Goal: Feedback & Contribution: Leave review/rating

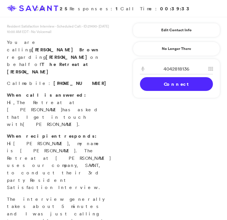
click at [180, 86] on link "Connect" at bounding box center [176, 84] width 73 height 14
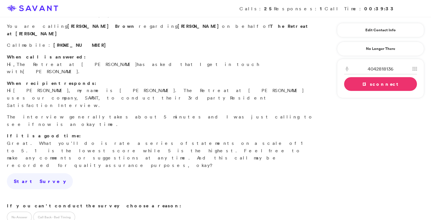
scroll to position [11, 0]
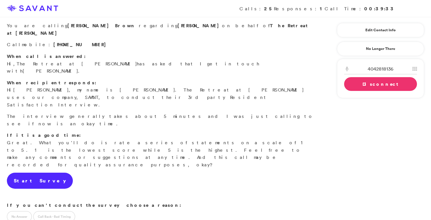
click at [37, 173] on link "Start Survey" at bounding box center [40, 181] width 66 height 16
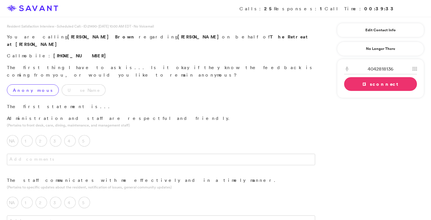
click at [26, 84] on label "Anonymous" at bounding box center [33, 89] width 52 height 11
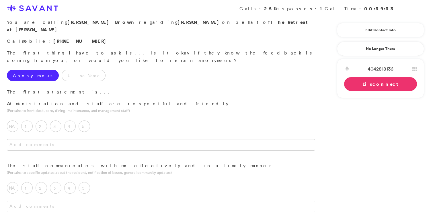
scroll to position [15, 0]
click at [86, 120] on label "5" at bounding box center [84, 125] width 11 height 11
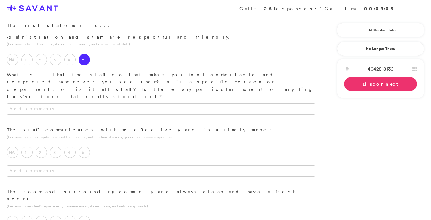
scroll to position [84, 0]
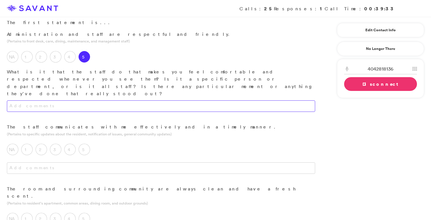
click at [114, 100] on textarea at bounding box center [161, 105] width 309 height 11
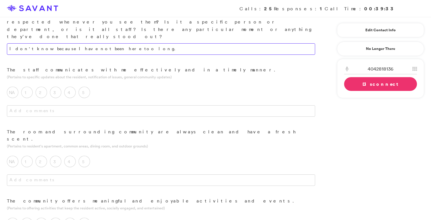
scroll to position [131, 0]
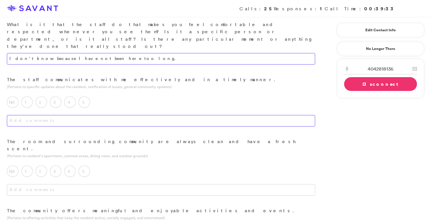
type textarea "I don't know because I have not been here too long."
click at [109, 115] on textarea at bounding box center [161, 120] width 309 height 11
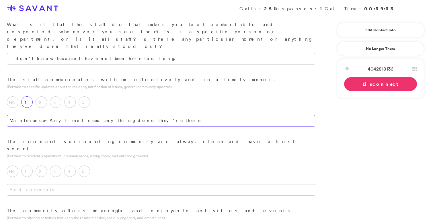
drag, startPoint x: 135, startPoint y: 90, endPoint x: 25, endPoint y: 80, distance: 110.1
click at [25, 80] on div "The staff communicates with me effectively and in a timely manner. (Pertains to…" at bounding box center [161, 107] width 322 height 62
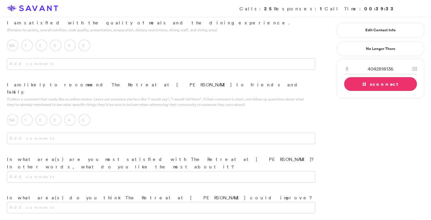
scroll to position [392, 0]
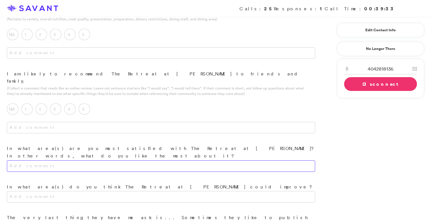
type textarea "Maintenance- Anytime I need anything done, they're there."
click at [104, 160] on textarea at bounding box center [161, 165] width 309 height 11
paste textarea "Maintenance- Anytime I need anything done, they're there."
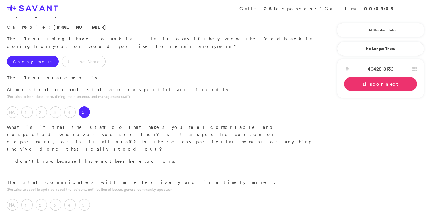
scroll to position [26, 0]
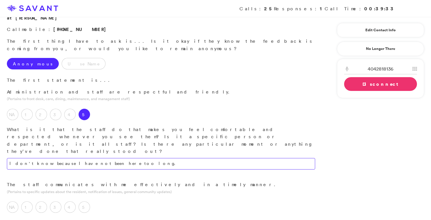
type textarea "Maintenance- Anytime I need anything done, they're there."
drag, startPoint x: 113, startPoint y: 134, endPoint x: 107, endPoint y: 143, distance: 11.1
click at [86, 158] on textarea "I don't know because I have not been here too long." at bounding box center [161, 163] width 309 height 11
click at [88, 201] on div "5" at bounding box center [86, 208] width 14 height 14
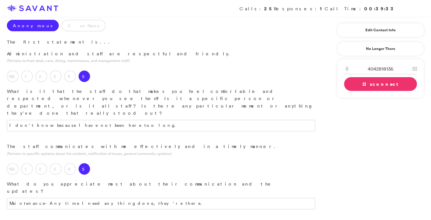
scroll to position [92, 0]
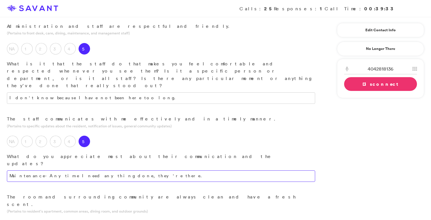
drag, startPoint x: 130, startPoint y: 143, endPoint x: 32, endPoint y: 131, distance: 98.8
click at [32, 131] on div "The staff communicates with me effectively and in a timely manner. (Pertains to…" at bounding box center [161, 154] width 322 height 78
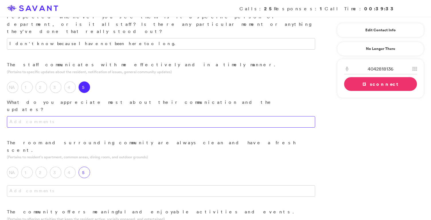
scroll to position [150, 0]
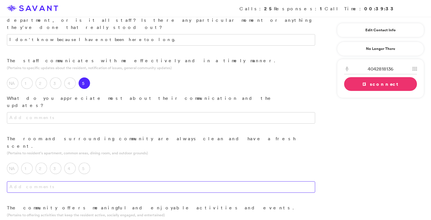
click at [77, 181] on textarea at bounding box center [161, 186] width 309 height 11
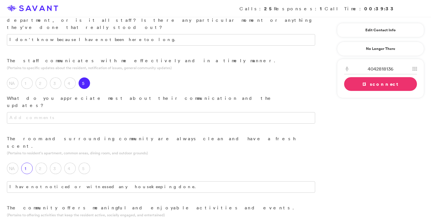
click at [33, 163] on div "1" at bounding box center [28, 170] width 14 height 14
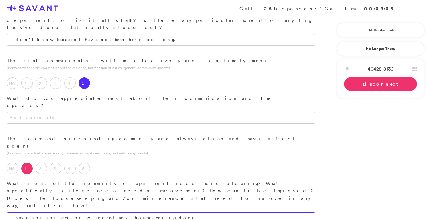
click at [127, 212] on textarea "I have not noticed or witnessed any housekeeping done." at bounding box center [161, 217] width 309 height 11
drag, startPoint x: 234, startPoint y: 159, endPoint x: 118, endPoint y: 158, distance: 116.0
click at [118, 212] on textarea "I have not noticed or witnessed any housekeeping done. I have 24/7 care and the…" at bounding box center [161, 217] width 309 height 11
click at [164, 212] on textarea "I have not noticed or witnessed any housekeeping done. I have 24/7 care and the…" at bounding box center [161, 217] width 309 height 11
drag, startPoint x: 238, startPoint y: 158, endPoint x: 119, endPoint y: 159, distance: 119.7
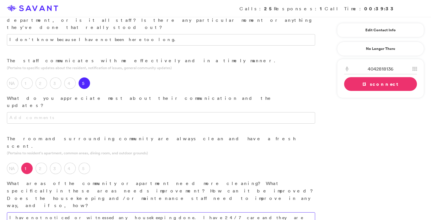
click at [119, 212] on textarea "I have not noticed or witnessed any housekeeping done. I have 24/7 care and the…" at bounding box center [161, 217] width 309 height 11
click at [53, 163] on label "3" at bounding box center [55, 168] width 11 height 11
click at [226, 212] on textarea "I have not noticed or witnessed any housekeeping done. I was told that they cle…" at bounding box center [161, 217] width 309 height 11
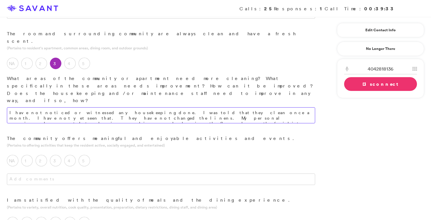
scroll to position [256, 0]
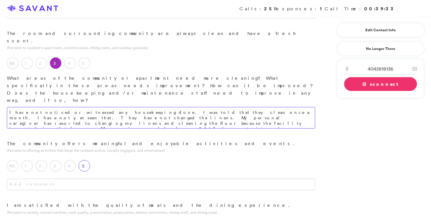
type textarea "I have not noticed or witnessed any housekeeping done. I was told that they cle…"
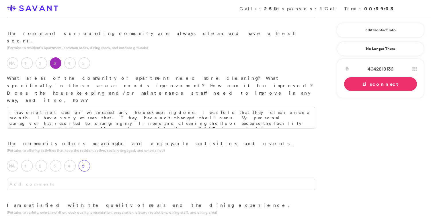
click at [89, 160] on label "5" at bounding box center [84, 165] width 11 height 11
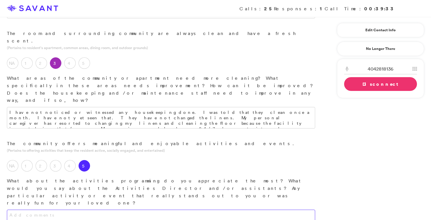
click at [89, 210] on textarea at bounding box center [161, 215] width 309 height 11
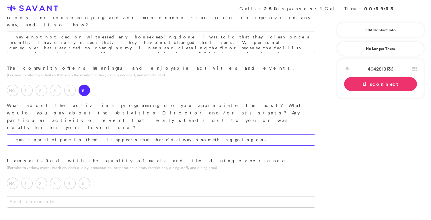
scroll to position [332, 0]
type textarea "I can't participate in them. It appears that there's always something going on."
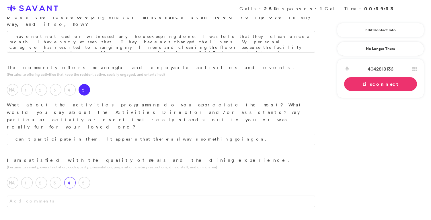
click at [71, 177] on label "4" at bounding box center [69, 182] width 11 height 11
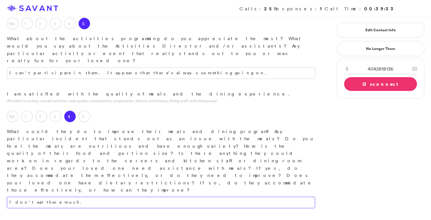
scroll to position [414, 0]
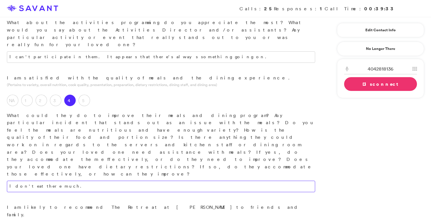
type textarea "I don't eat there much."
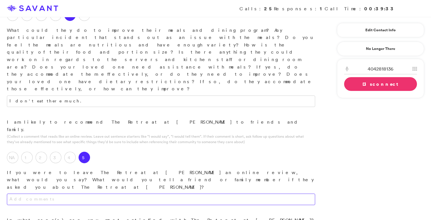
scroll to position [500, 0]
type textarea "Maintenance- Anytime I need anything done, they're there. They are very prompt …"
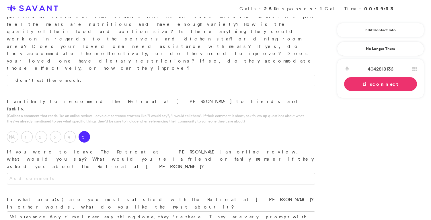
scroll to position [521, 0]
click at [226, 86] on link "Disconnect" at bounding box center [380, 84] width 73 height 14
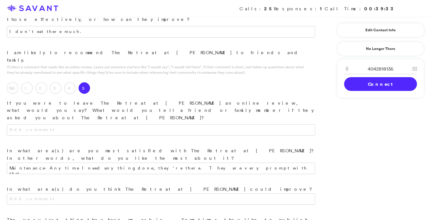
scroll to position [610, 0]
